Goal: Information Seeking & Learning: Learn about a topic

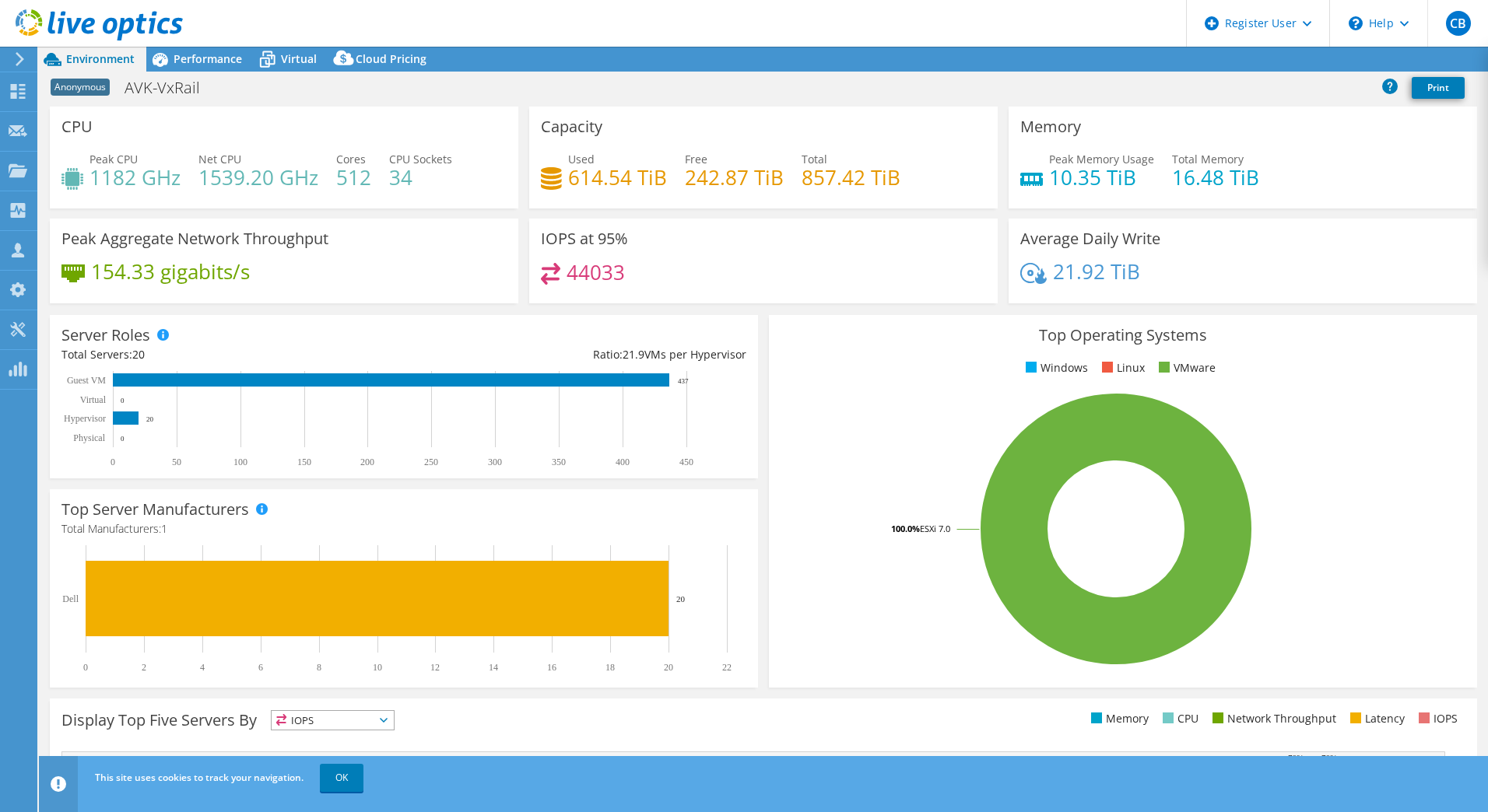
select select "USD"
click at [199, 58] on span "Performance" at bounding box center [208, 58] width 68 height 14
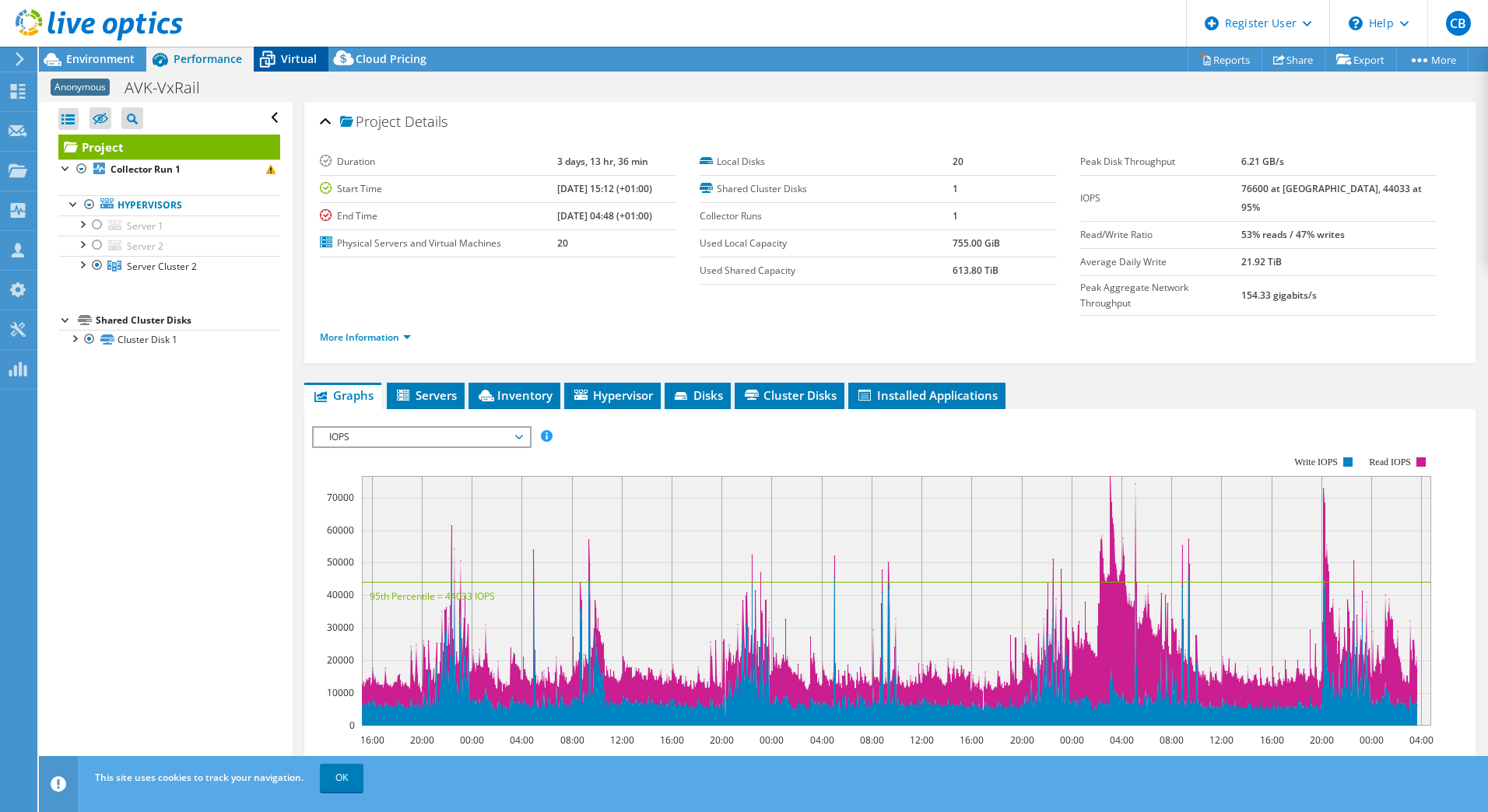
click at [294, 58] on span "Virtual" at bounding box center [299, 58] width 36 height 14
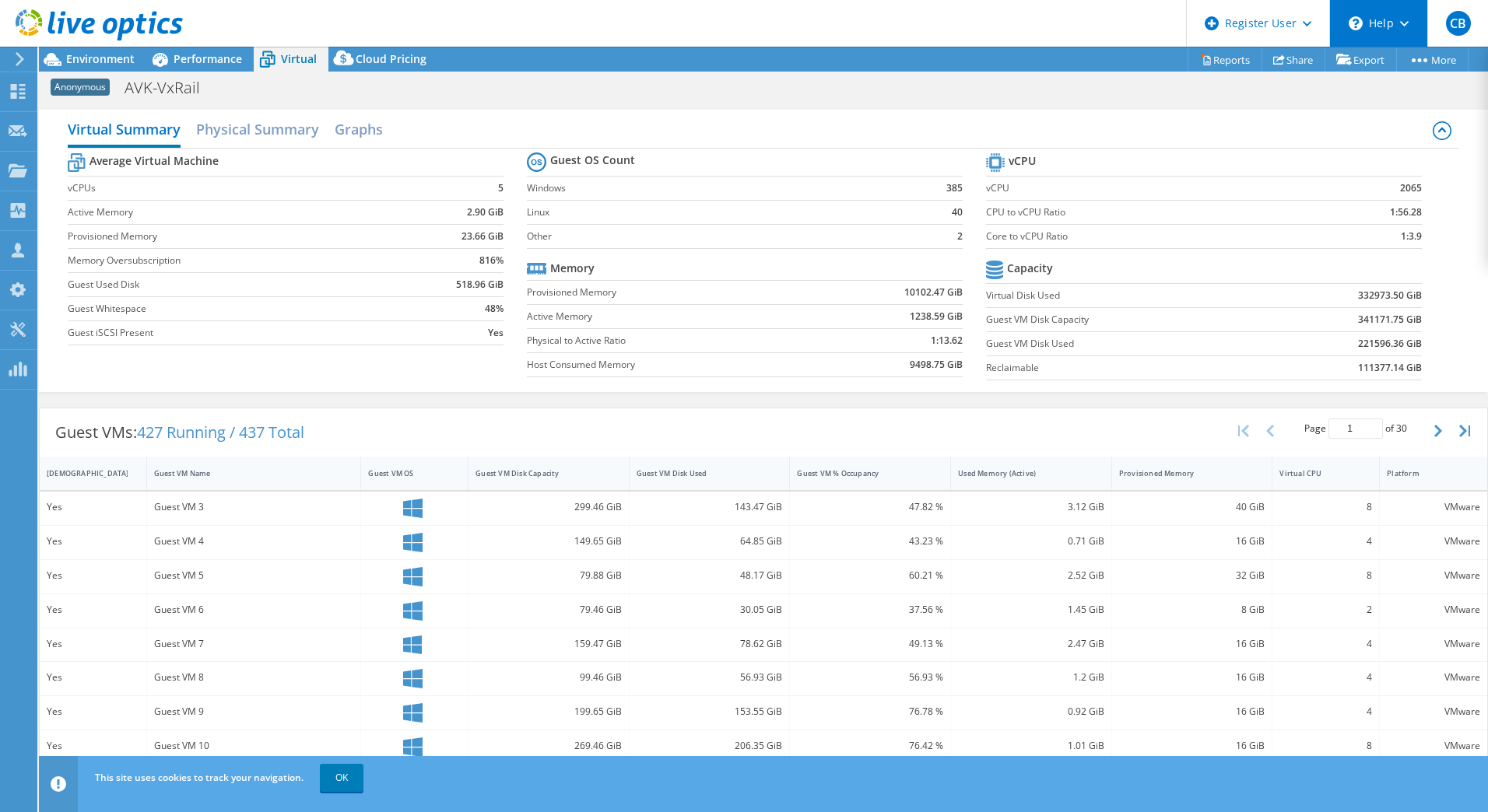
click at [1385, 30] on div "\n Help" at bounding box center [1378, 23] width 98 height 47
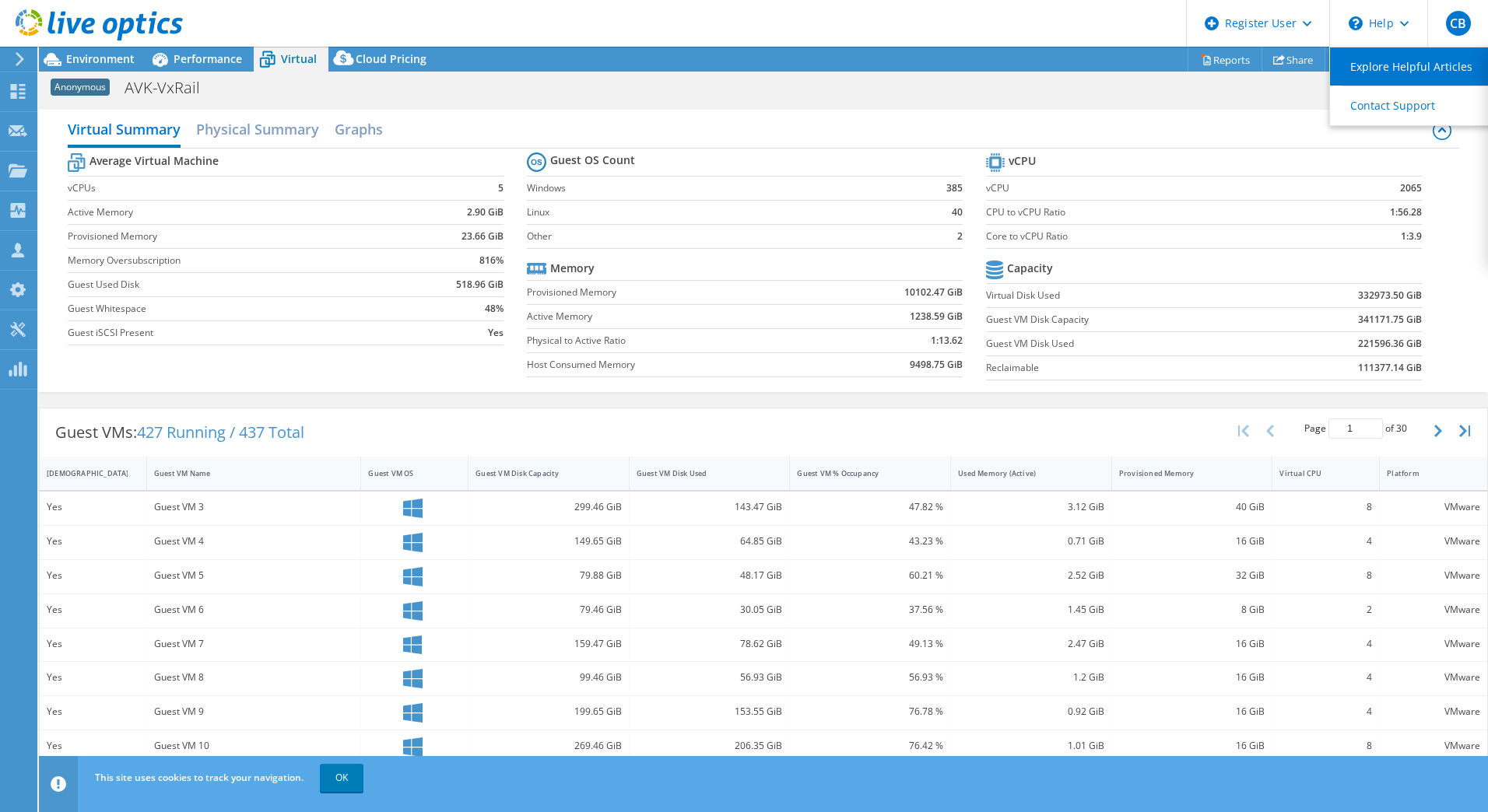
click at [1383, 67] on link "Explore Helpful Articles" at bounding box center [1416, 67] width 174 height 38
click at [205, 62] on span "Performance" at bounding box center [208, 58] width 68 height 14
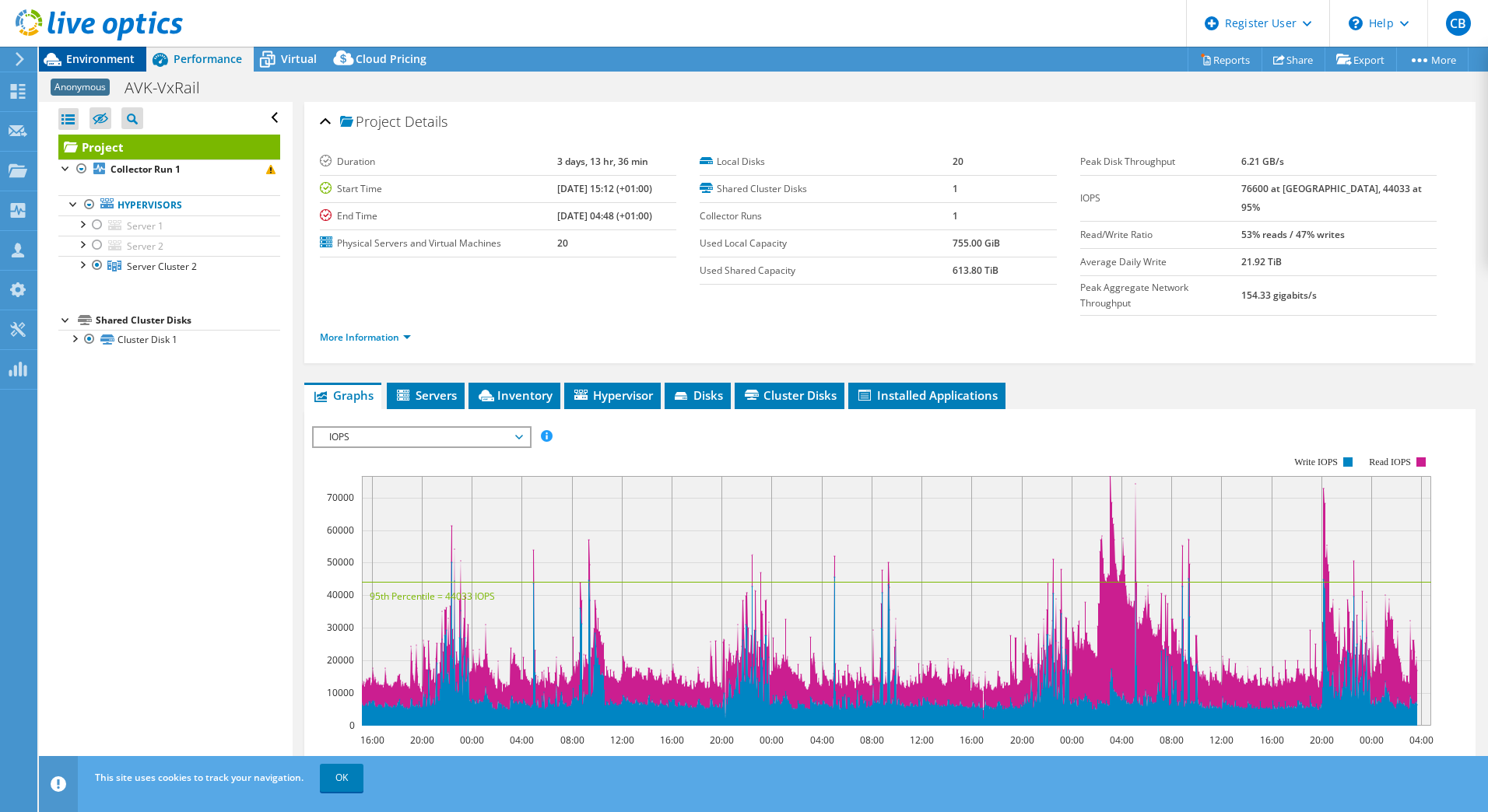
click at [102, 58] on span "Environment" at bounding box center [101, 58] width 68 height 14
